Goal: Information Seeking & Learning: Learn about a topic

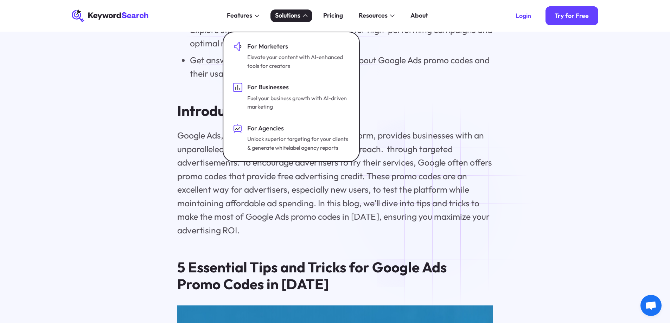
scroll to position [949, 0]
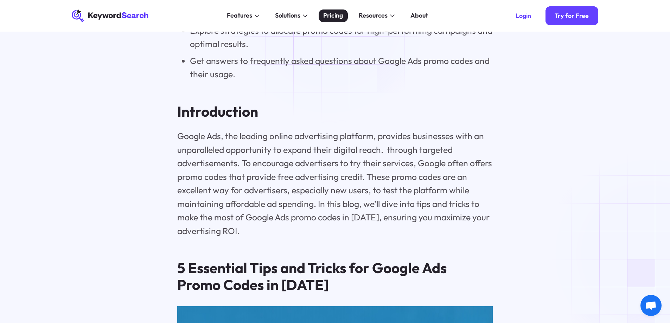
click at [332, 19] on div "Pricing" at bounding box center [333, 15] width 20 height 9
